Goal: Task Accomplishment & Management: Manage account settings

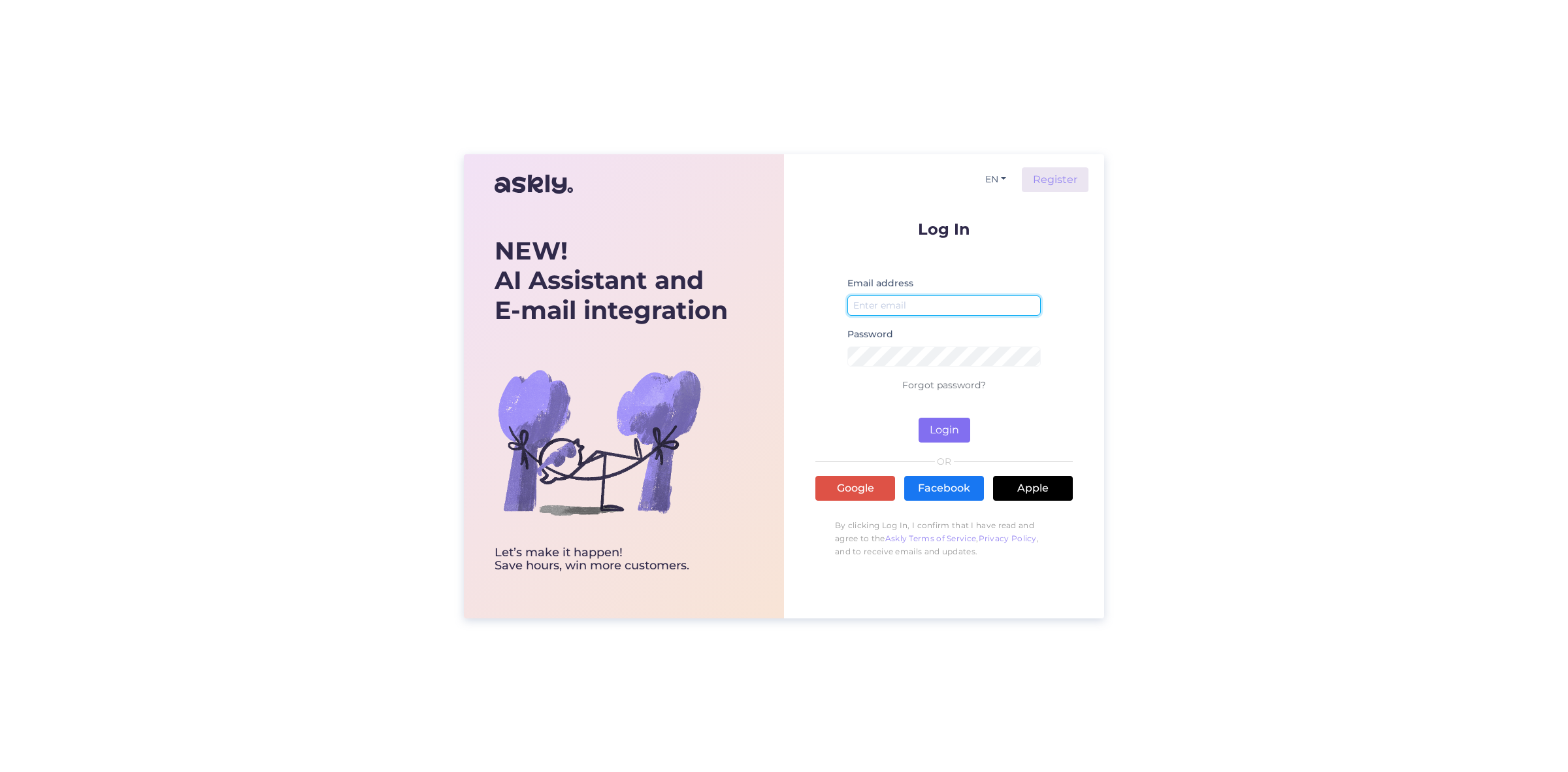
type input "[EMAIL_ADDRESS][DOMAIN_NAME]"
click at [947, 431] on button "Login" at bounding box center [944, 430] width 52 height 25
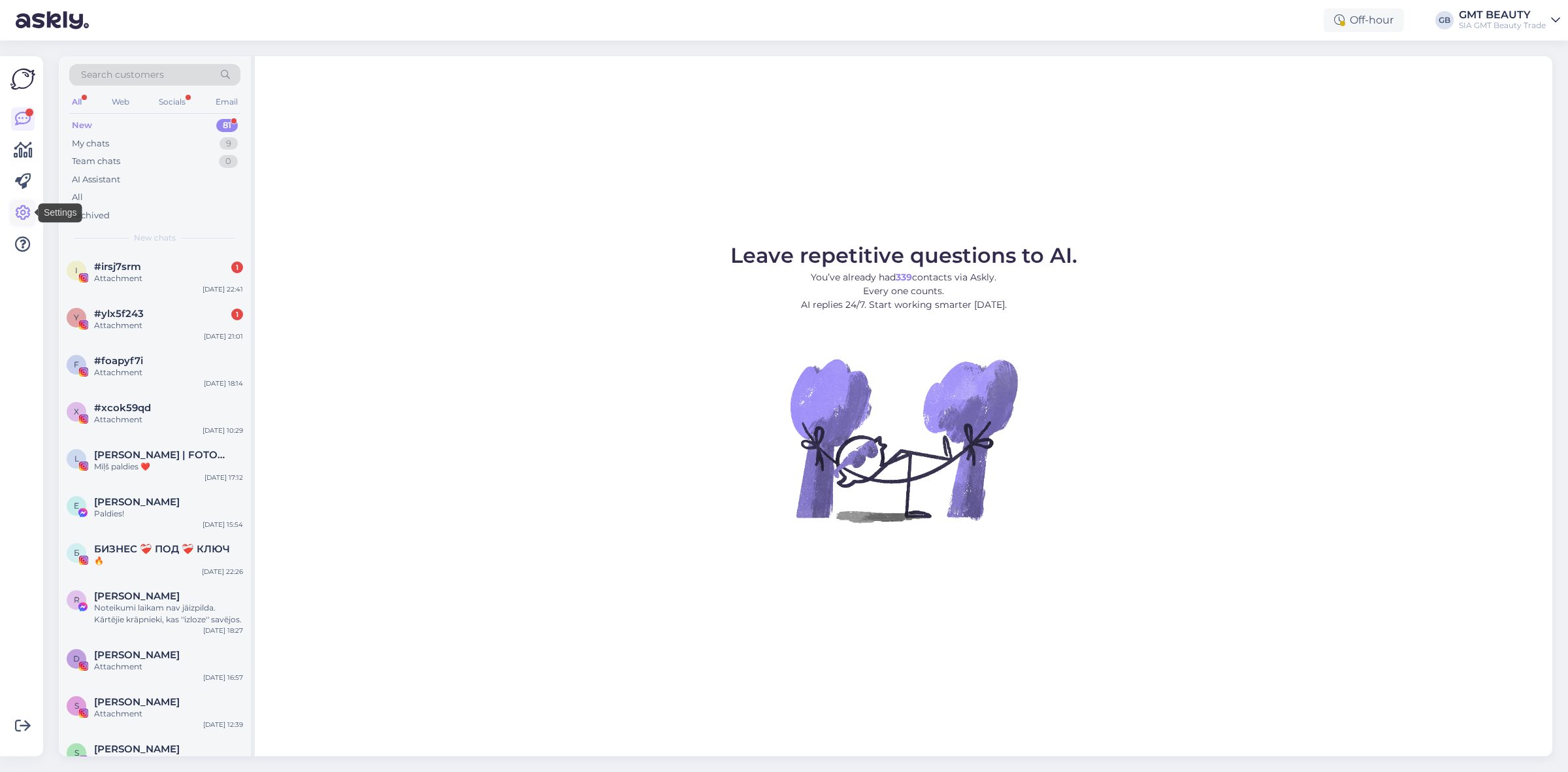
click at [17, 214] on icon at bounding box center [22, 213] width 15 height 16
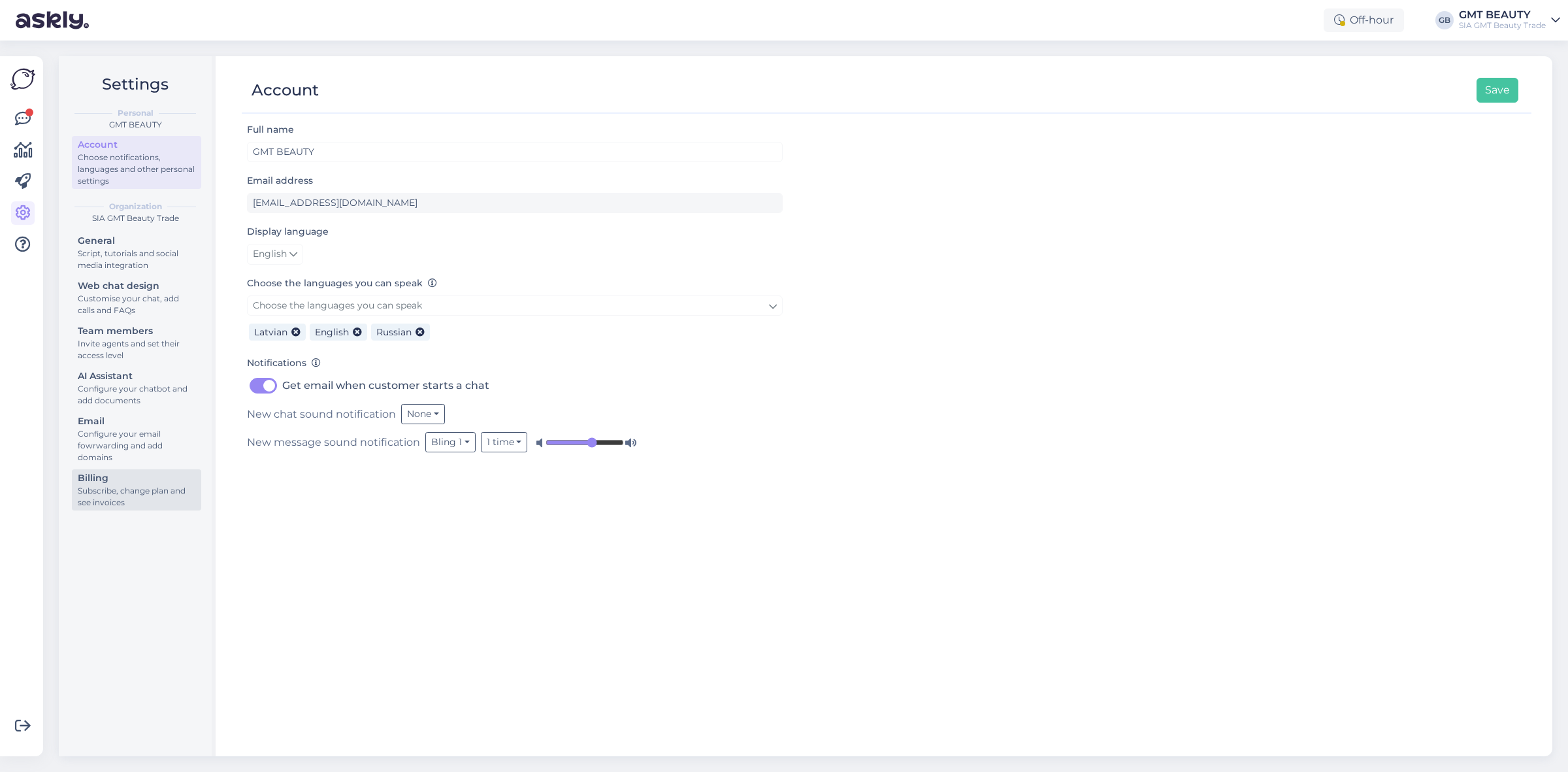
click at [108, 481] on div "Billing" at bounding box center [136, 478] width 118 height 14
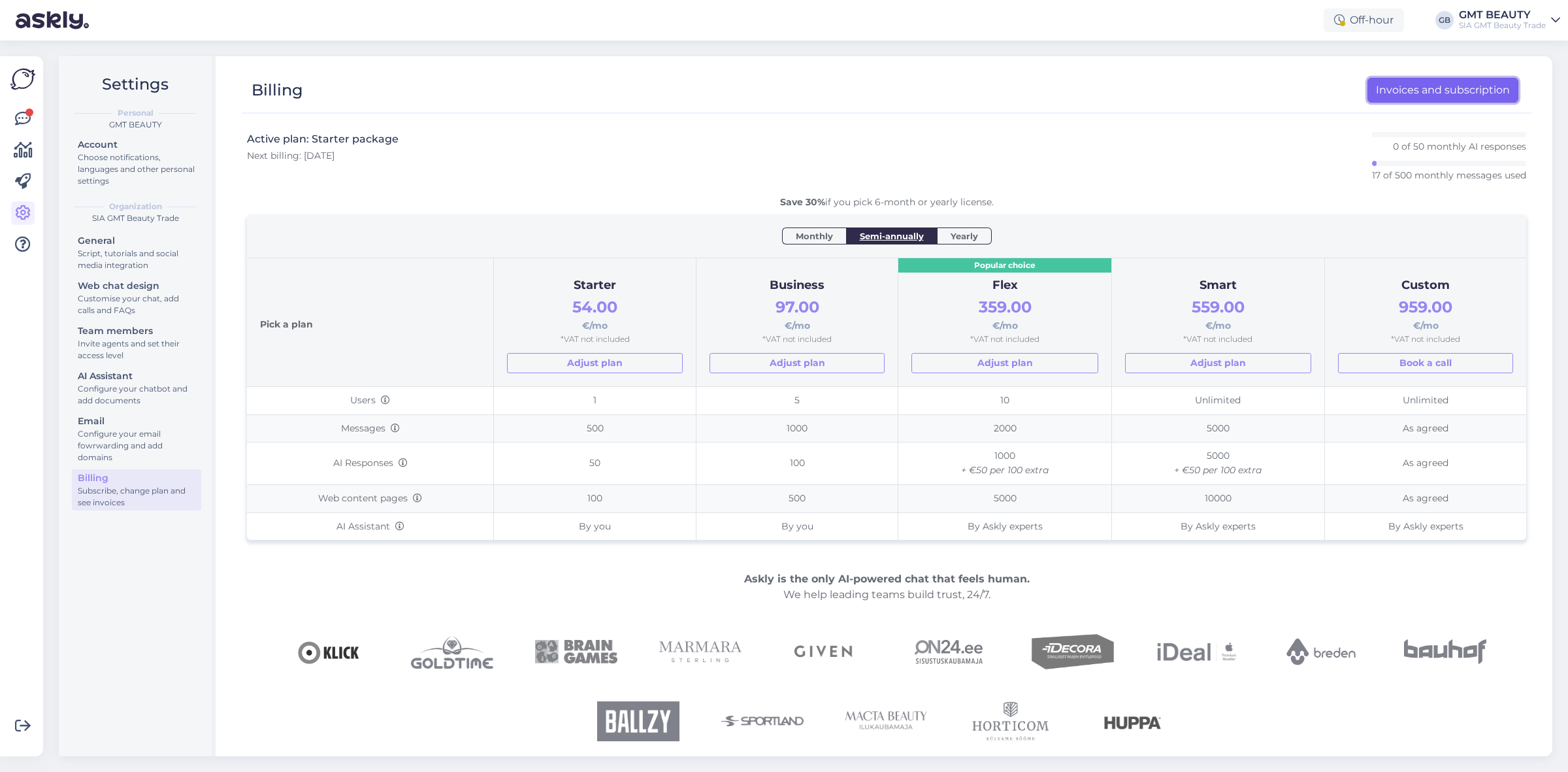
click at [1453, 82] on link "Invoices and subscription" at bounding box center [1442, 90] width 151 height 25
